Goal: Check status: Check status

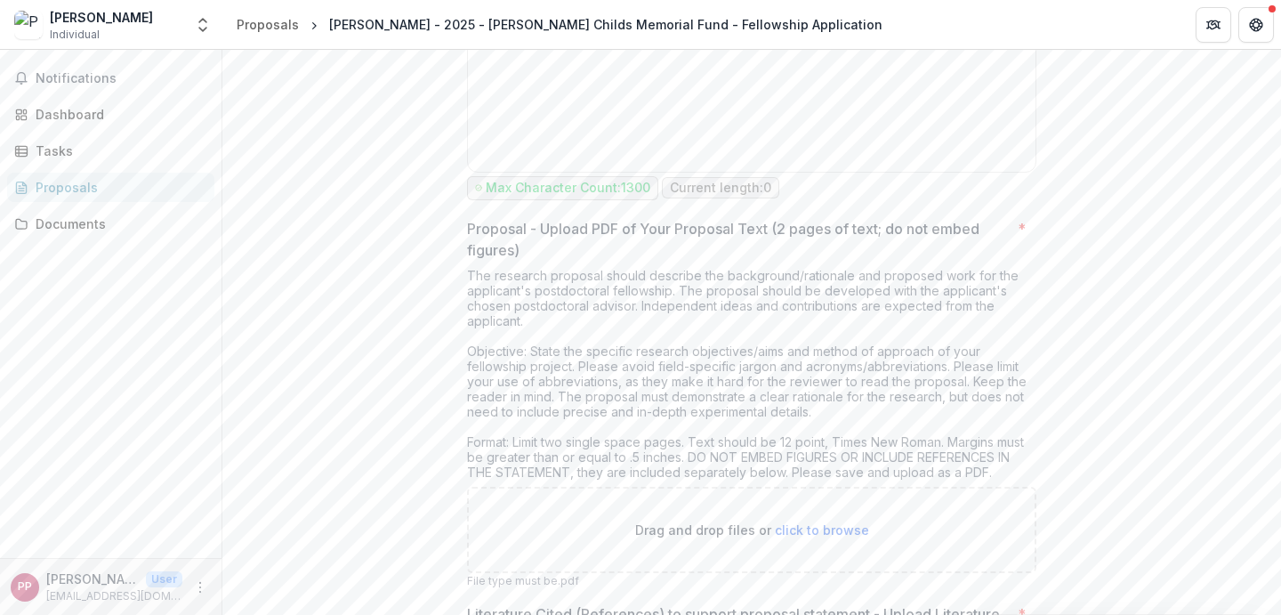
scroll to position [6305, 0]
